Goal: Task Accomplishment & Management: Manage account settings

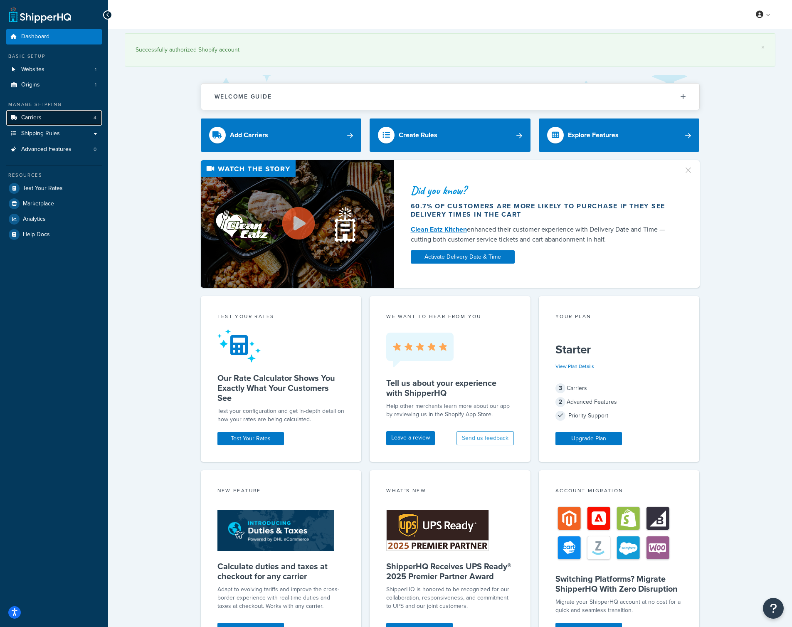
click at [34, 116] on span "Carriers" at bounding box center [31, 117] width 20 height 7
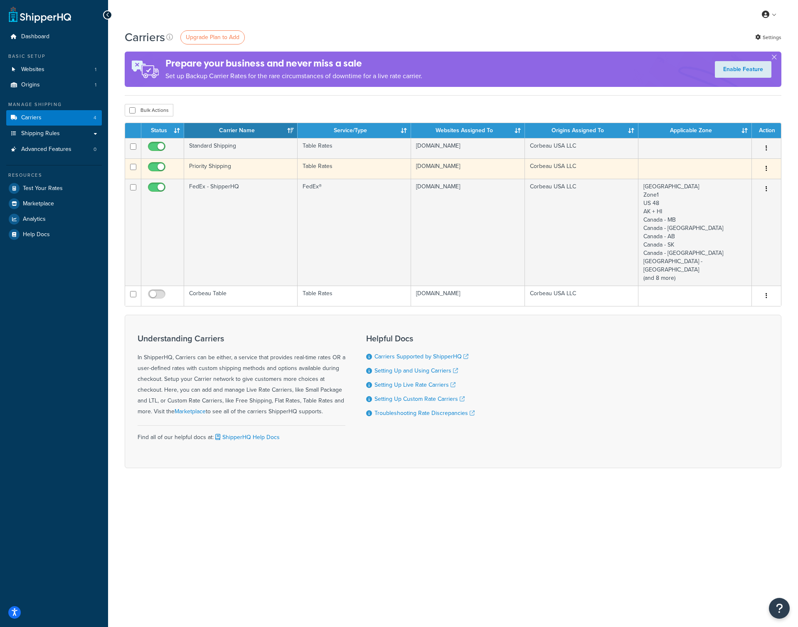
click at [350, 170] on td "Table Rates" at bounding box center [354, 168] width 113 height 20
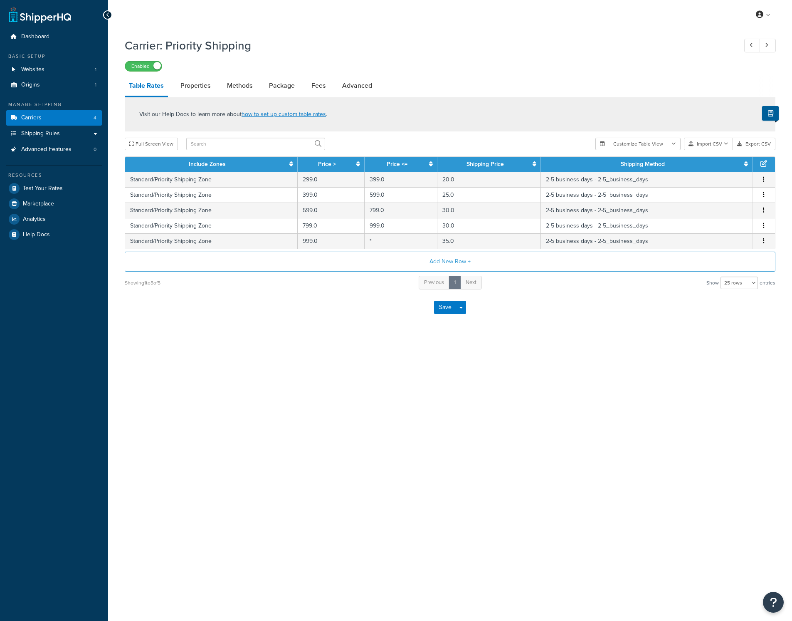
select select "25"
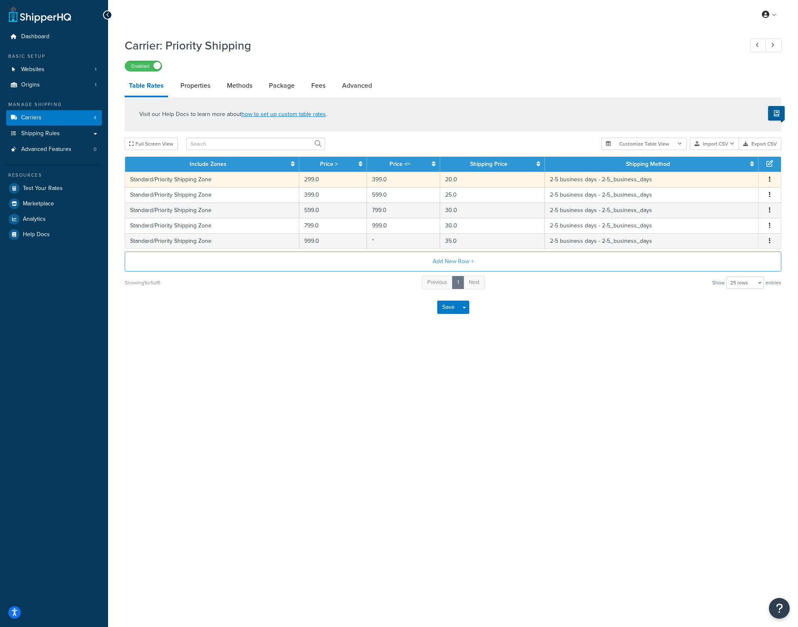
click at [230, 182] on td "Standard/Priority Shipping Zone" at bounding box center [212, 179] width 174 height 15
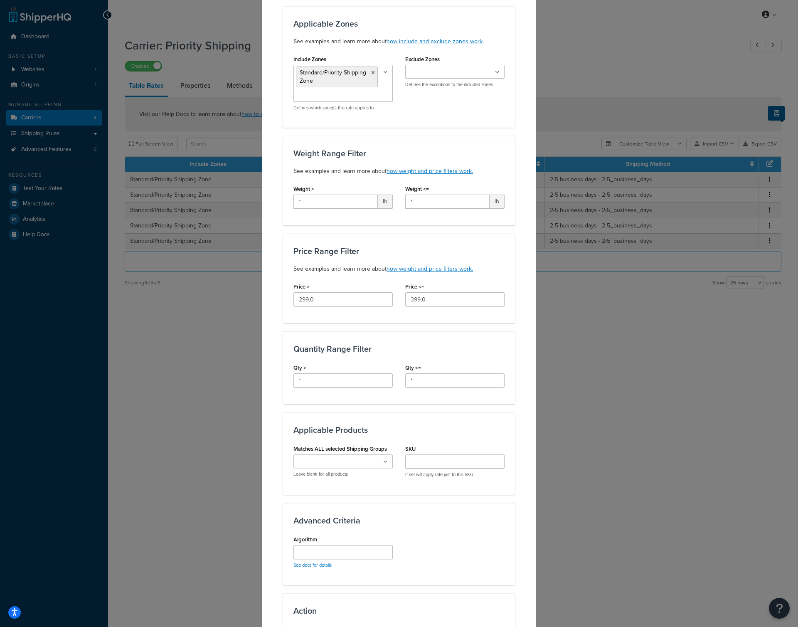
scroll to position [163, 0]
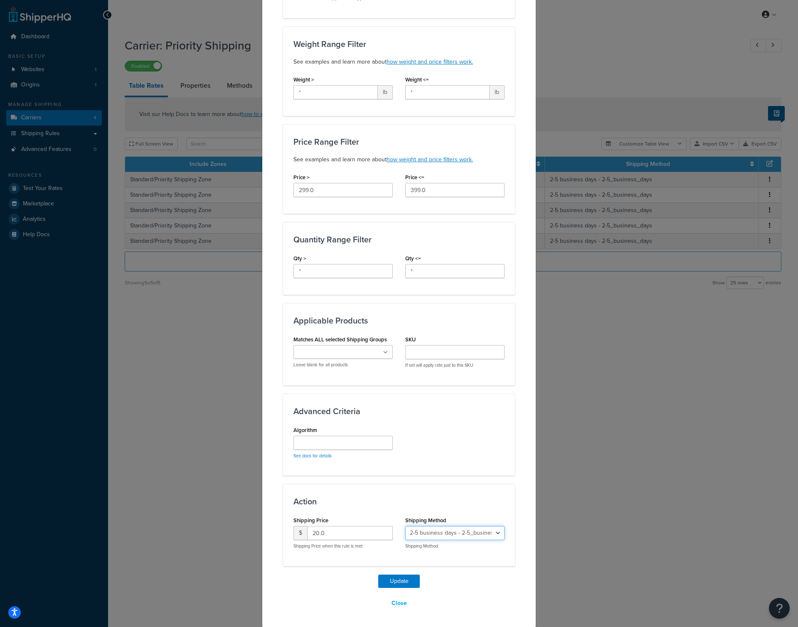
click at [476, 533] on select "2-5 business days - 2-5_business_days" at bounding box center [454, 533] width 99 height 14
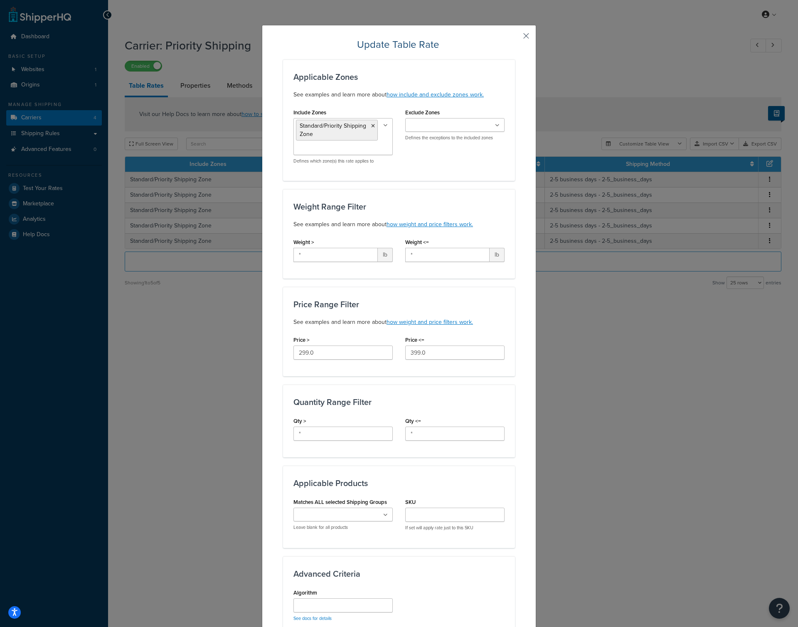
click at [515, 38] on button "button" at bounding box center [514, 39] width 2 height 2
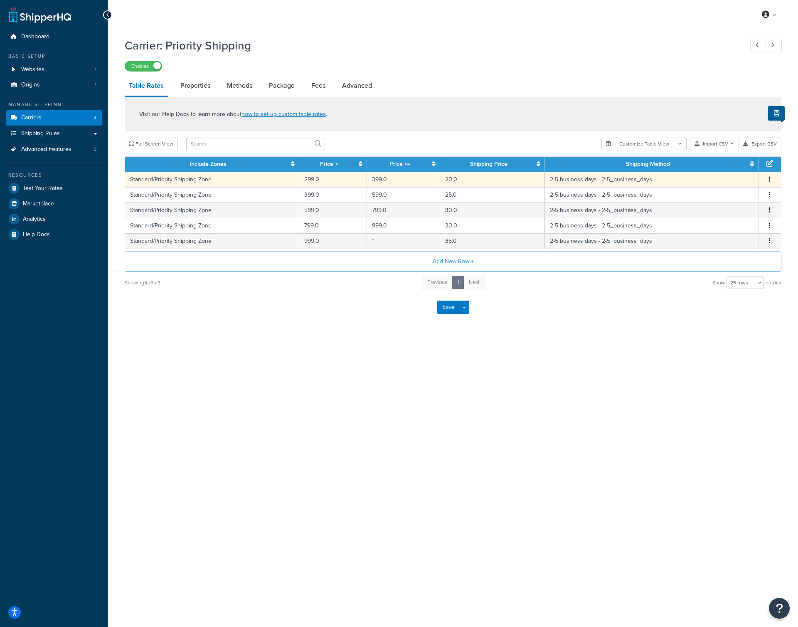
click at [770, 182] on button "button" at bounding box center [769, 179] width 7 height 9
click at [714, 163] on div "Edit" at bounding box center [727, 163] width 59 height 17
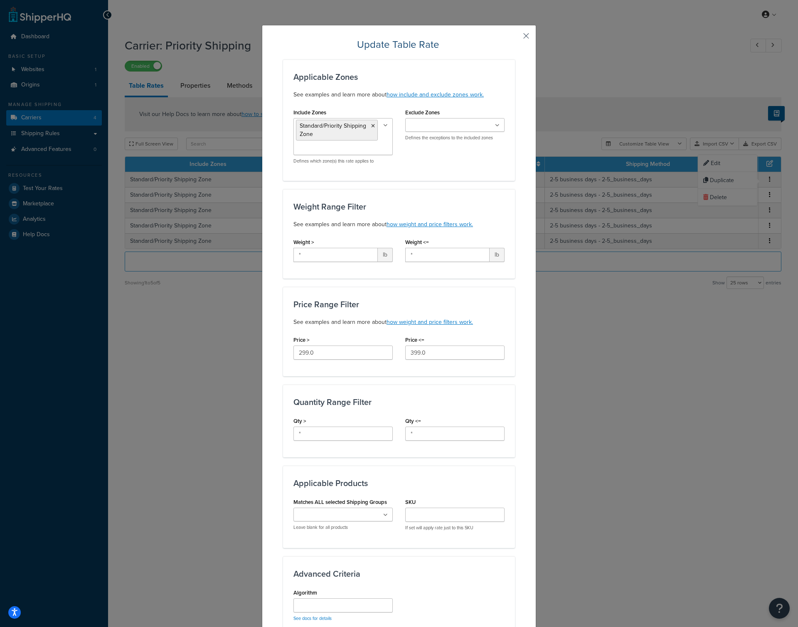
click at [515, 38] on button "button" at bounding box center [514, 39] width 2 height 2
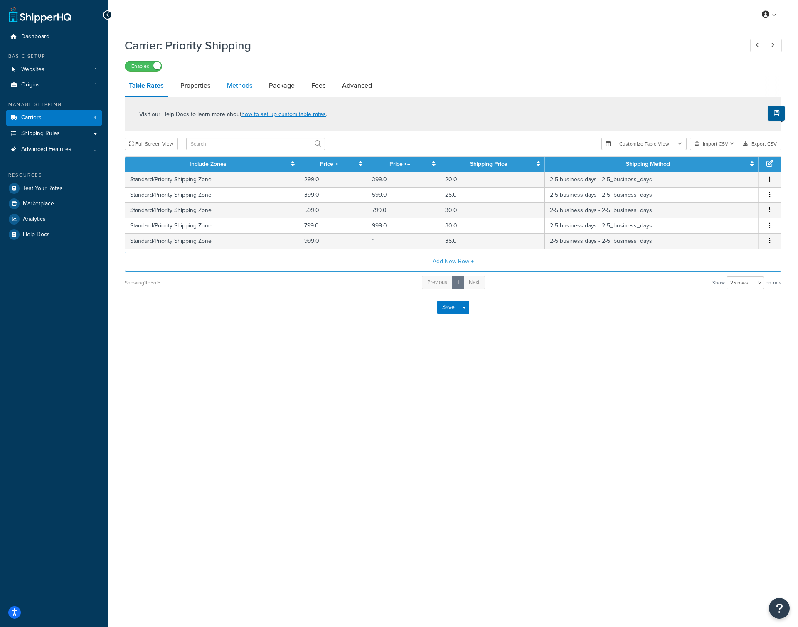
click at [226, 89] on link "Methods" at bounding box center [240, 86] width 34 height 20
select select "25"
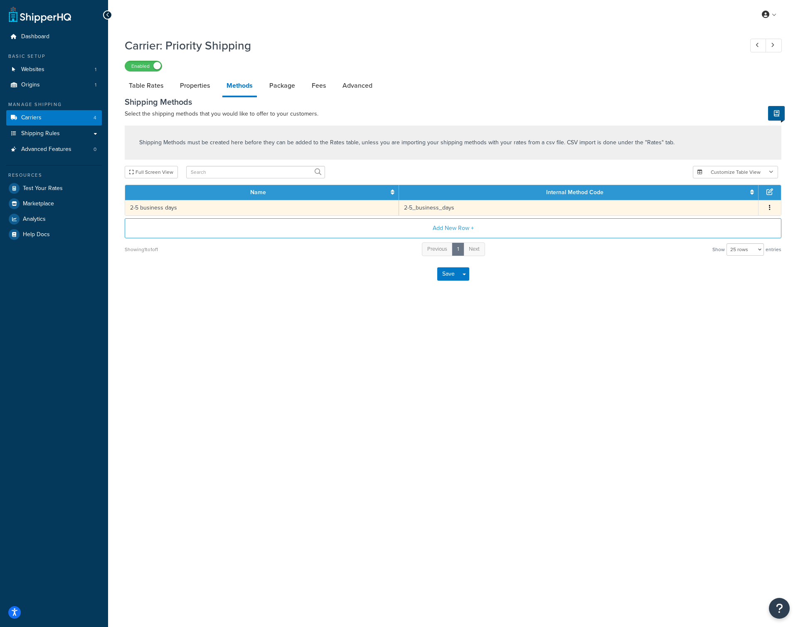
click at [426, 210] on td "2-5_business_days" at bounding box center [579, 207] width 360 height 15
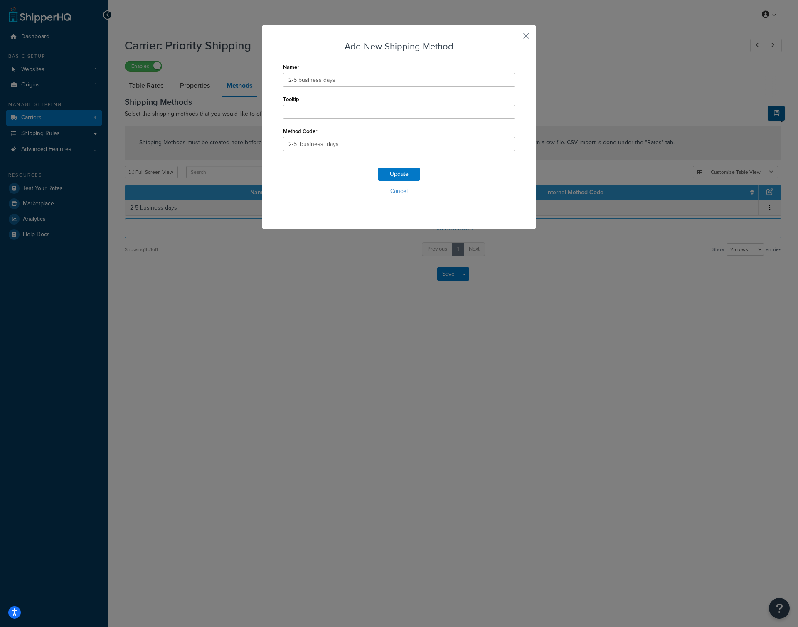
click at [357, 153] on form "Name 2-5 business days Tooltip Method Code 2-5_business_days Update Cancel" at bounding box center [399, 136] width 232 height 151
click at [356, 147] on input "2-5_business_days" at bounding box center [399, 144] width 232 height 14
drag, startPoint x: 367, startPoint y: 144, endPoint x: 289, endPoint y: 136, distance: 78.1
click at [289, 136] on div "Method Code 2-5_business_days_FedEx®" at bounding box center [399, 138] width 232 height 26
type input "2-5_business_days_FedEx®"
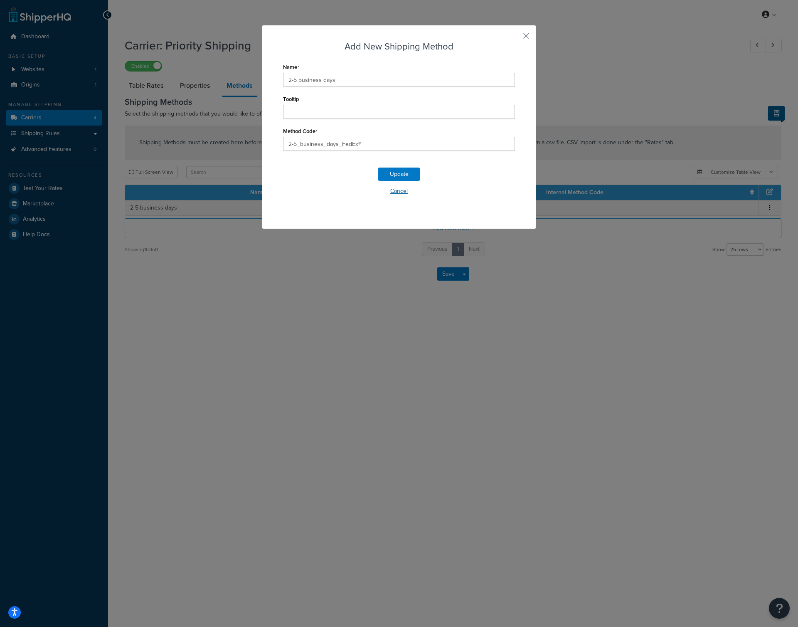
click at [312, 186] on button "Cancel" at bounding box center [399, 191] width 232 height 12
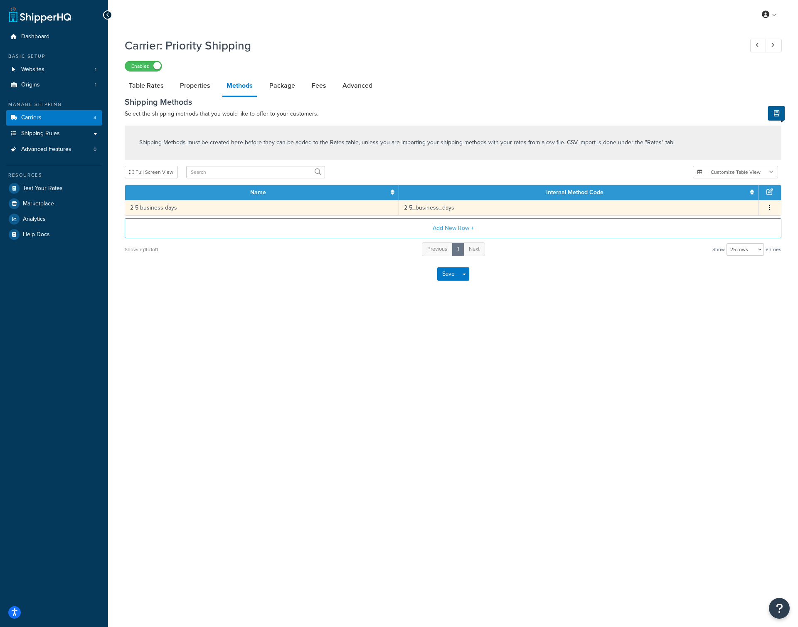
click at [769, 210] on icon "button" at bounding box center [770, 207] width 2 height 6
click at [737, 200] on div "Edit" at bounding box center [727, 200] width 59 height 17
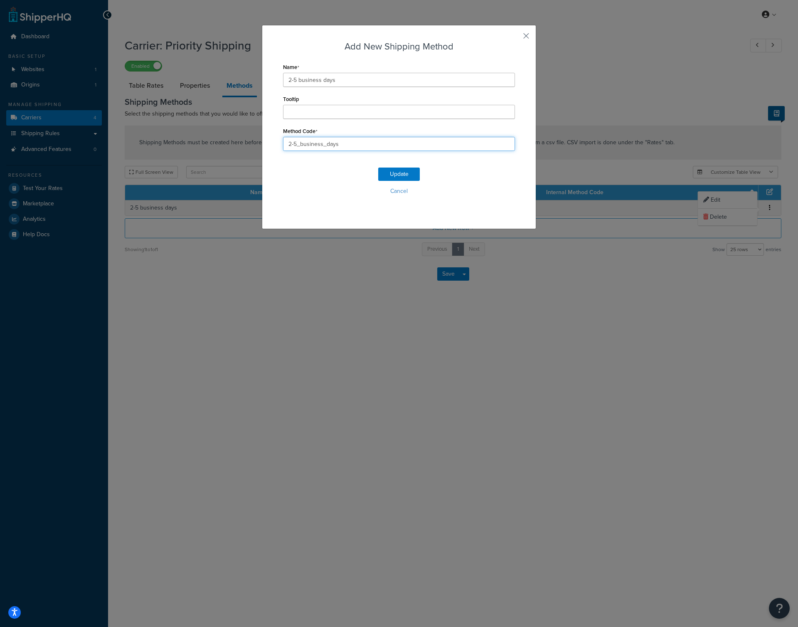
click at [347, 145] on input "2-5_business_days" at bounding box center [399, 144] width 232 height 14
drag, startPoint x: 365, startPoint y: 146, endPoint x: 282, endPoint y: 142, distance: 82.4
click at [283, 142] on input "2-5_business_days_FedEx®" at bounding box center [399, 144] width 232 height 14
type input "2-5_business_days_FedEx®"
click at [396, 176] on button "Update" at bounding box center [399, 174] width 42 height 13
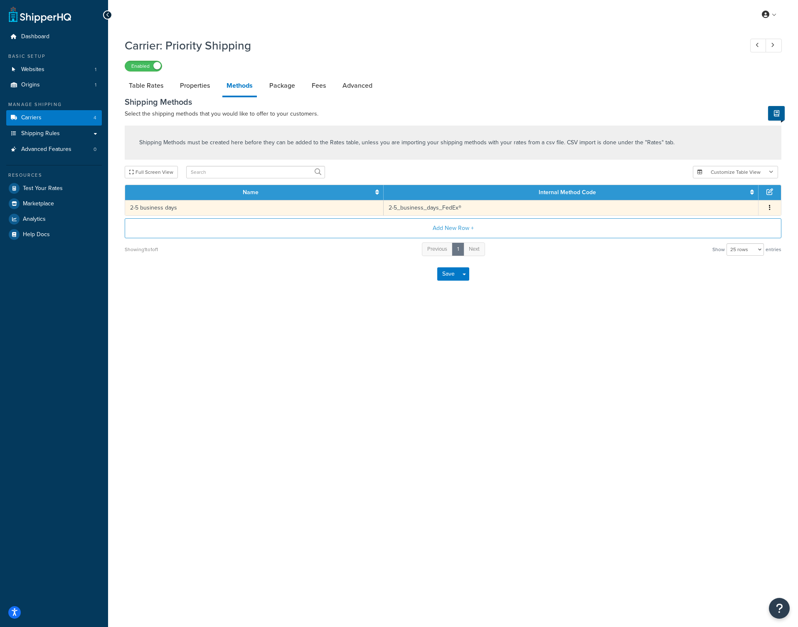
click at [773, 207] on span "Edit Delete" at bounding box center [770, 207] width 12 height 9
click at [767, 207] on button "button" at bounding box center [769, 207] width 7 height 9
click at [722, 200] on div "Edit" at bounding box center [727, 200] width 59 height 17
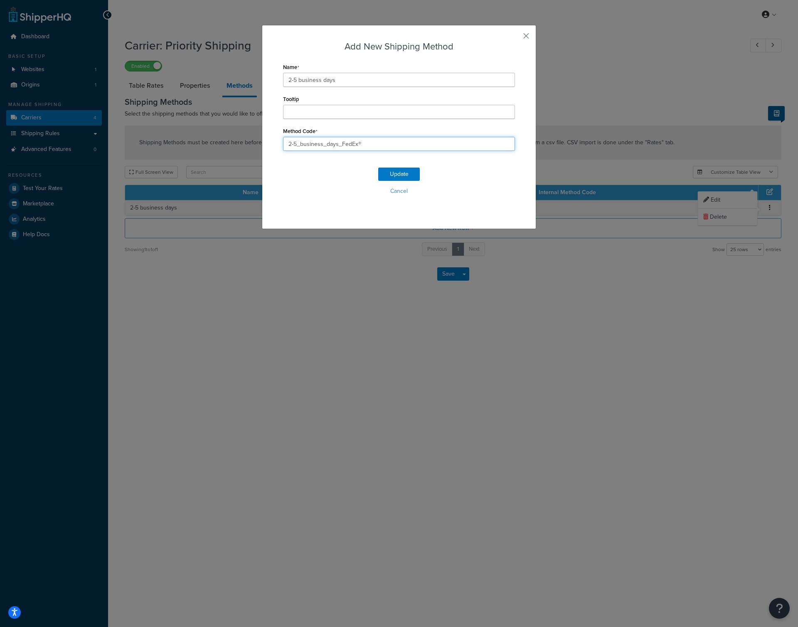
click at [377, 143] on input "2-5_business_days_FedEx®" at bounding box center [399, 144] width 232 height 14
type input "2-5_business_days"
click at [401, 170] on button "Update" at bounding box center [399, 174] width 42 height 13
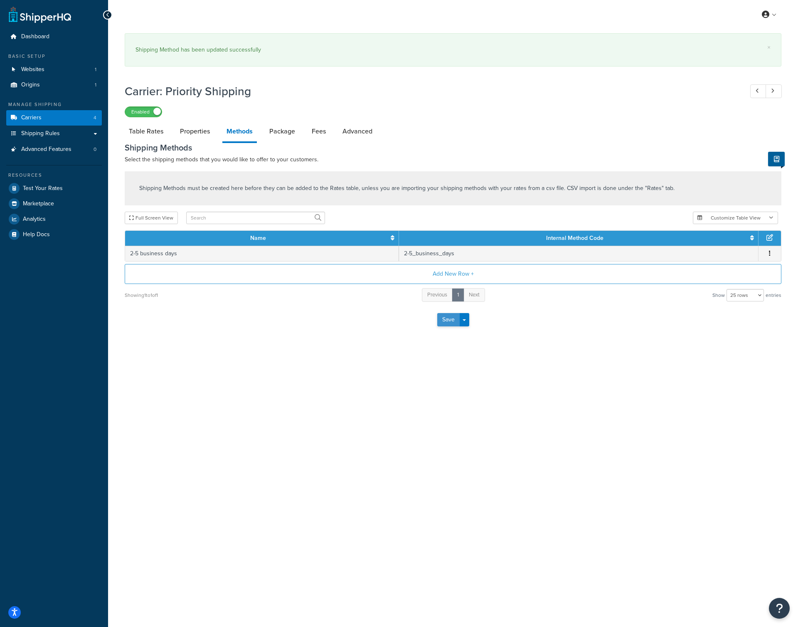
click at [453, 316] on button "Save" at bounding box center [448, 319] width 22 height 13
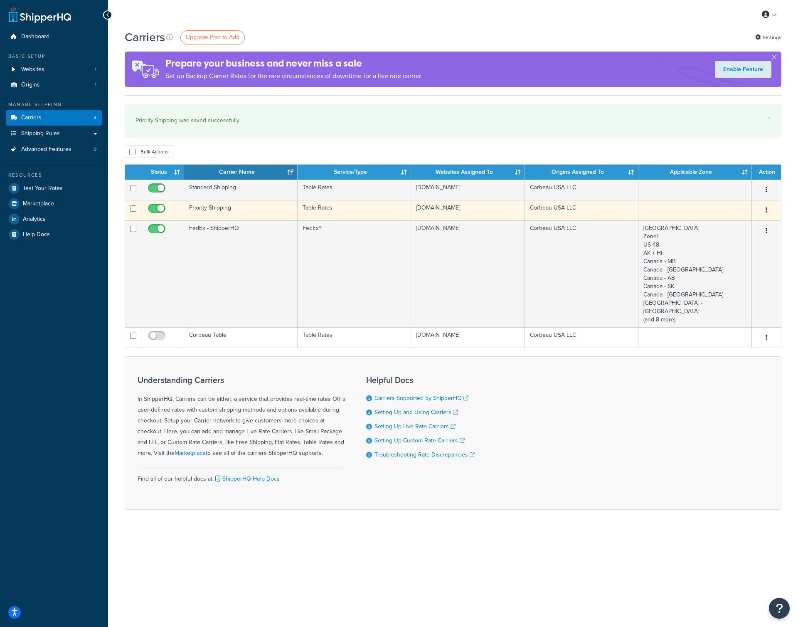
click at [292, 212] on td "Priority Shipping" at bounding box center [240, 210] width 113 height 20
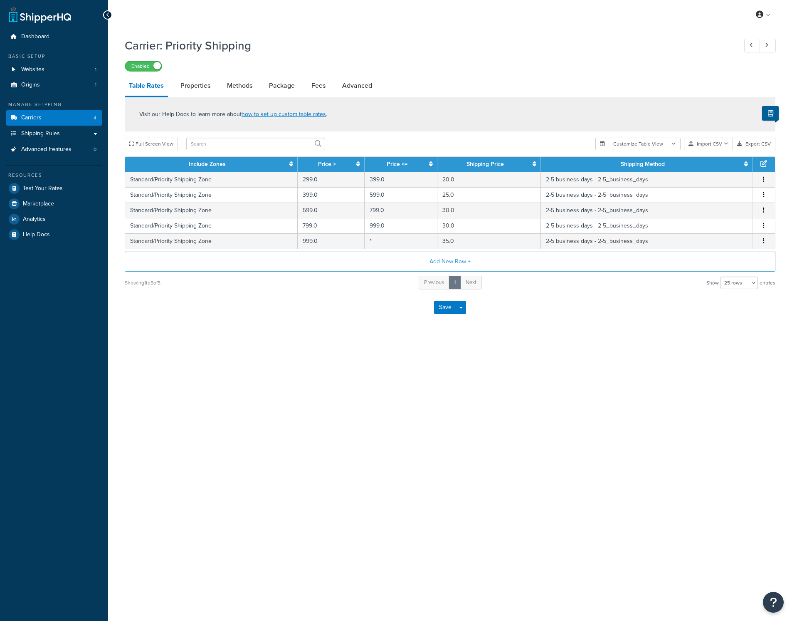
select select "25"
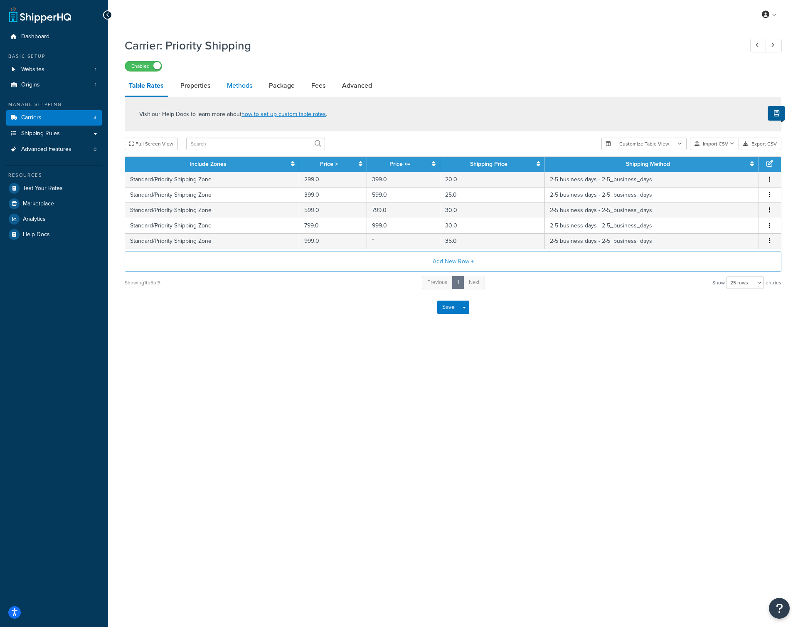
click at [247, 89] on link "Methods" at bounding box center [240, 86] width 34 height 20
select select "25"
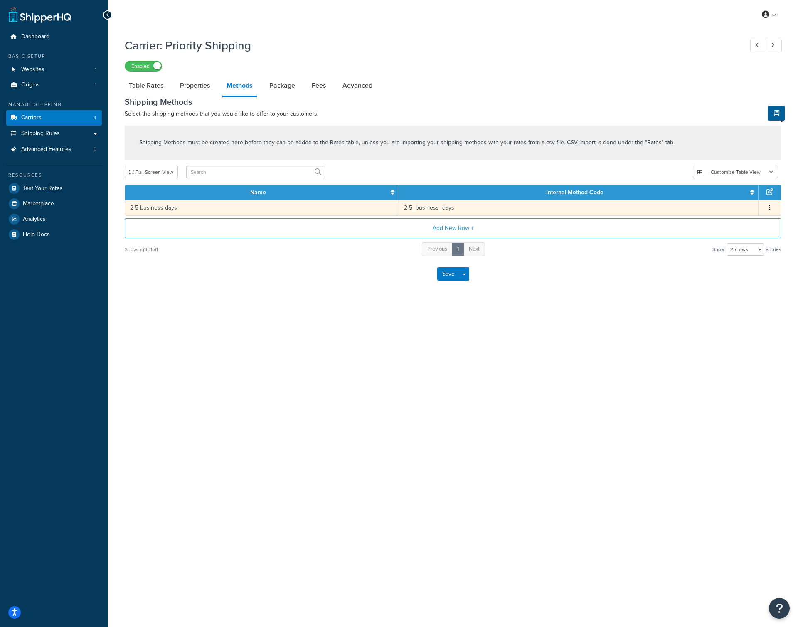
click at [455, 209] on td "2-5_business_days" at bounding box center [579, 207] width 360 height 15
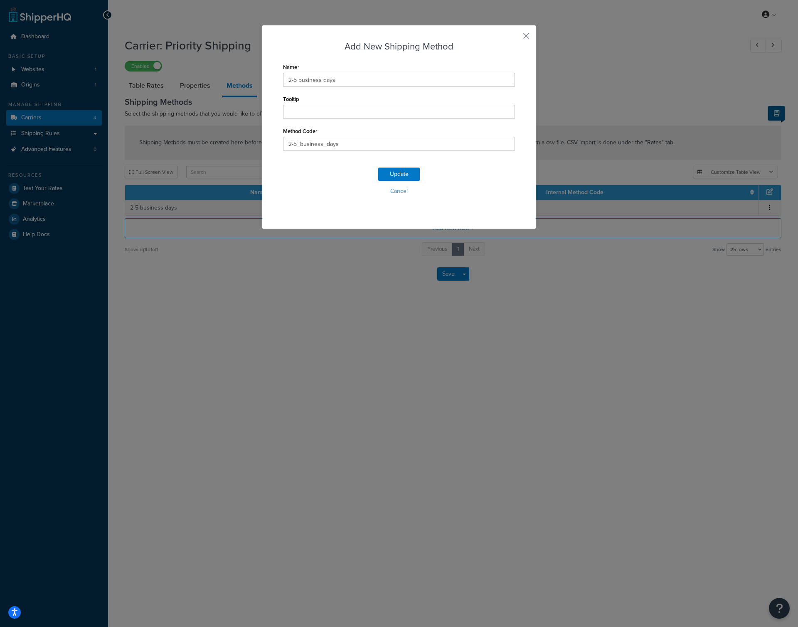
click at [389, 194] on button "Cancel" at bounding box center [399, 191] width 232 height 12
